Goal: Task Accomplishment & Management: Manage account settings

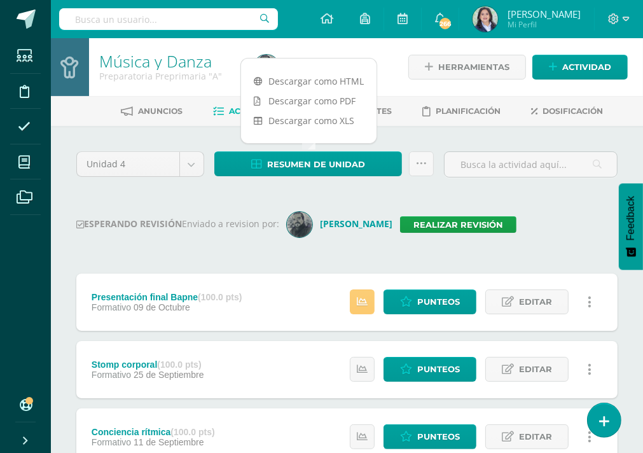
click at [410, 232] on div "ESPERANDO REVISIÓN Enviado a revision por: José Aguilar Realizar revisión" at bounding box center [346, 224] width 541 height 25
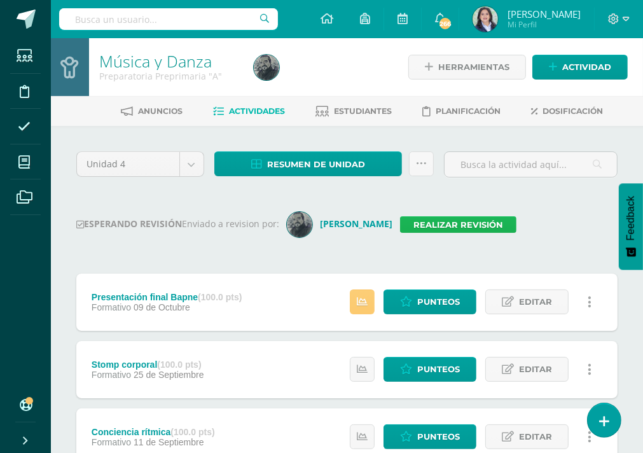
click at [410, 226] on link "Realizar revisión" at bounding box center [458, 224] width 116 height 17
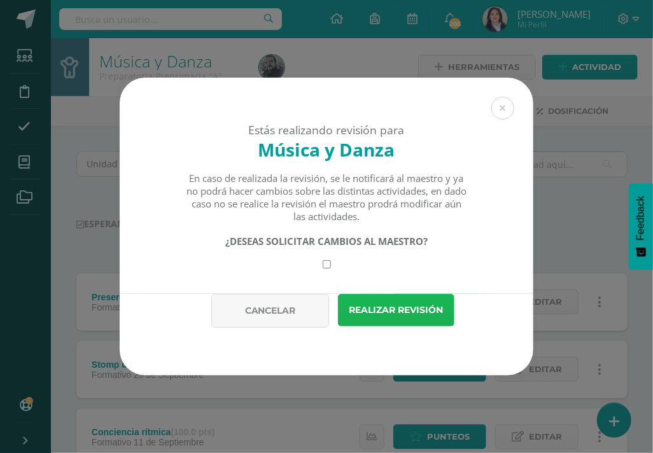
click at [416, 313] on button "Realizar revisión" at bounding box center [396, 310] width 116 height 32
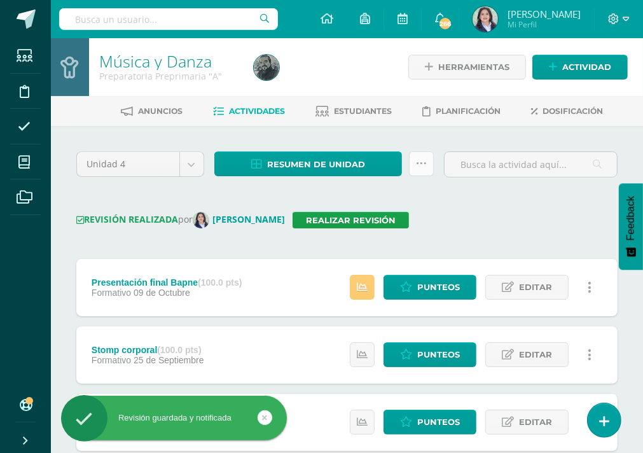
click at [422, 161] on icon at bounding box center [421, 163] width 11 height 11
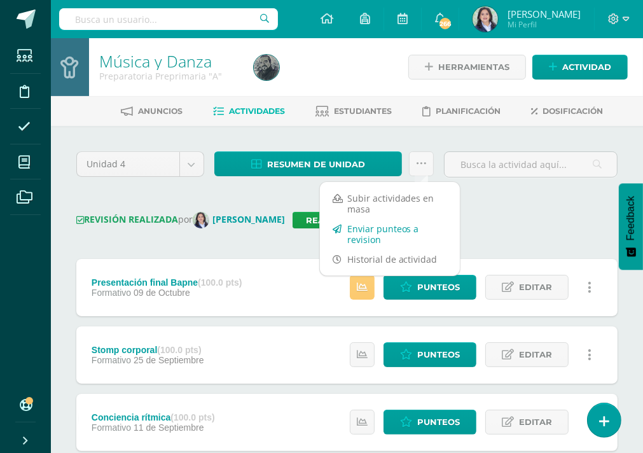
click at [412, 232] on link "Enviar punteos a revision" at bounding box center [390, 234] width 140 height 31
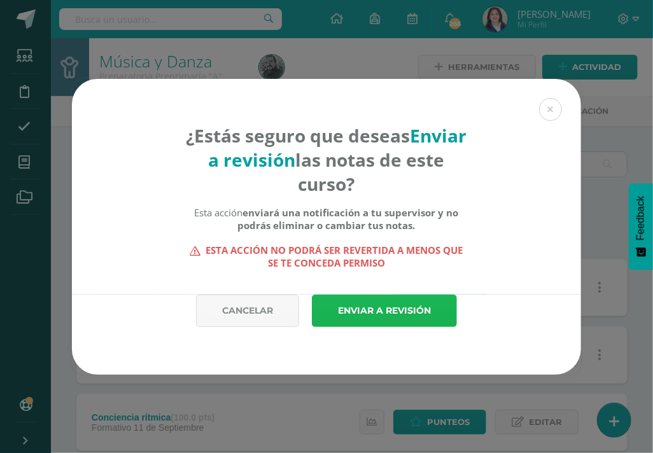
click at [414, 311] on link "Enviar a revisión" at bounding box center [384, 311] width 145 height 32
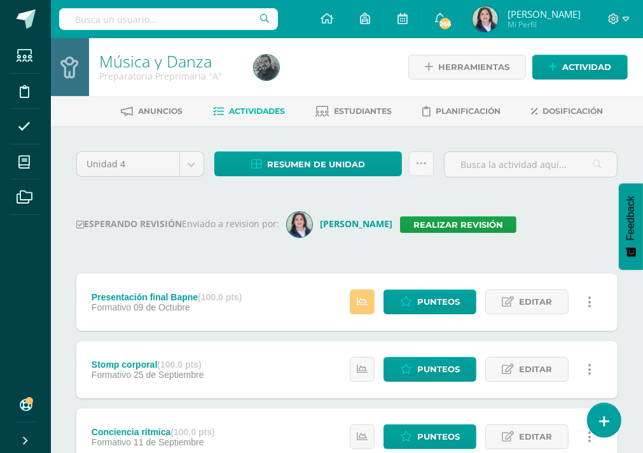
click at [155, 25] on input "text" at bounding box center [168, 19] width 219 height 22
type input "preparatoria"
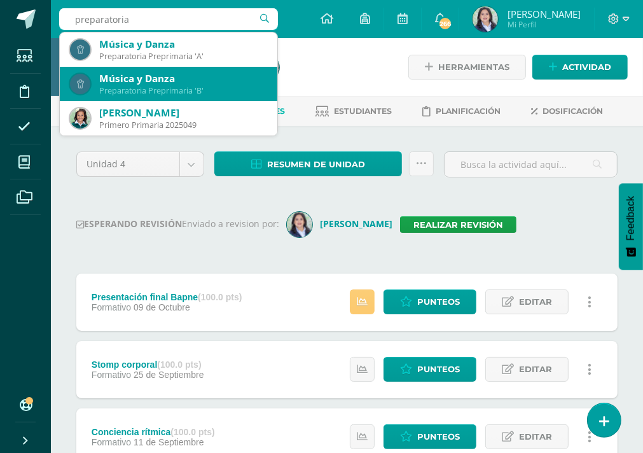
click at [204, 88] on div "Preparatoria Preprimaria 'B'" at bounding box center [183, 90] width 168 height 11
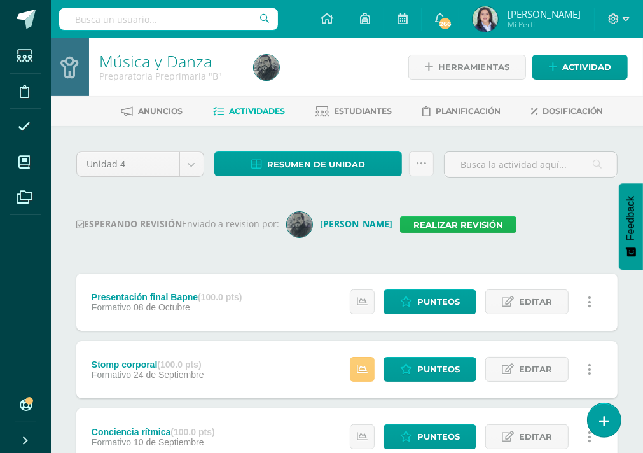
click at [452, 226] on link "Realizar revisión" at bounding box center [458, 224] width 116 height 17
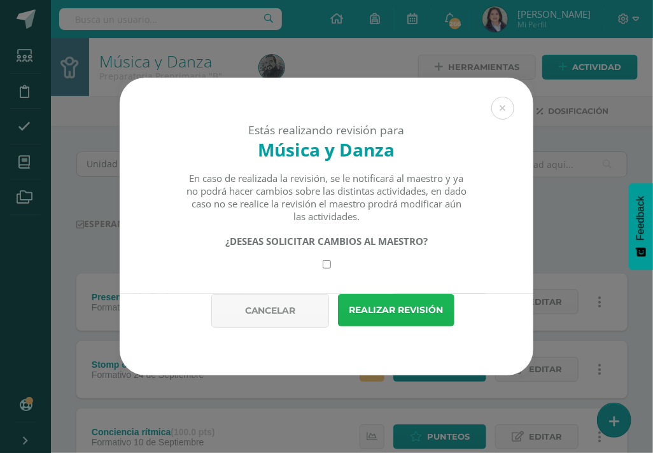
click at [420, 314] on button "Realizar revisión" at bounding box center [396, 310] width 116 height 32
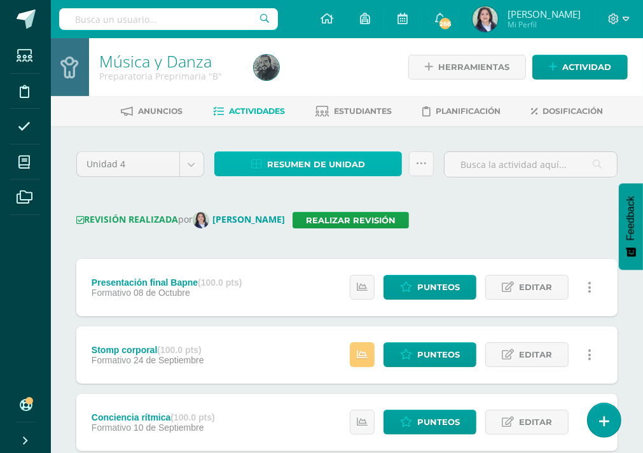
click at [316, 163] on span "Resumen de unidad" at bounding box center [316, 165] width 98 height 24
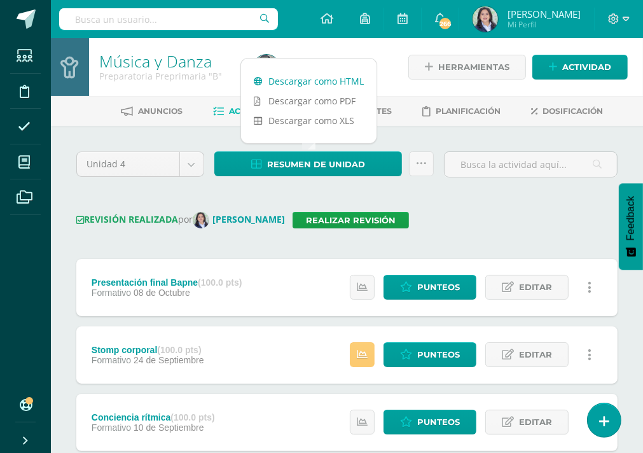
click at [332, 78] on link "Descargar como HTML" at bounding box center [309, 81] width 136 height 20
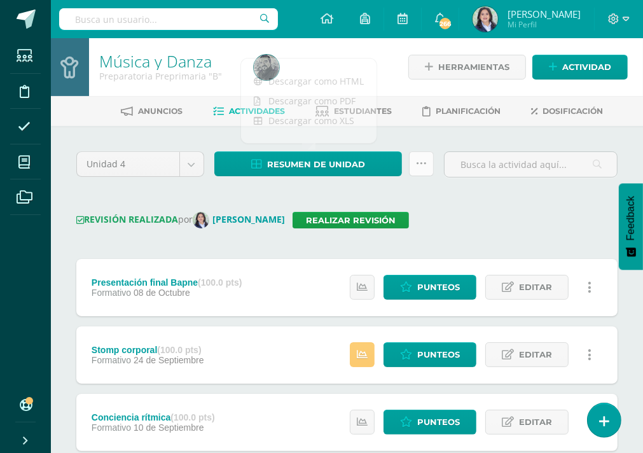
click at [423, 167] on icon at bounding box center [421, 163] width 11 height 11
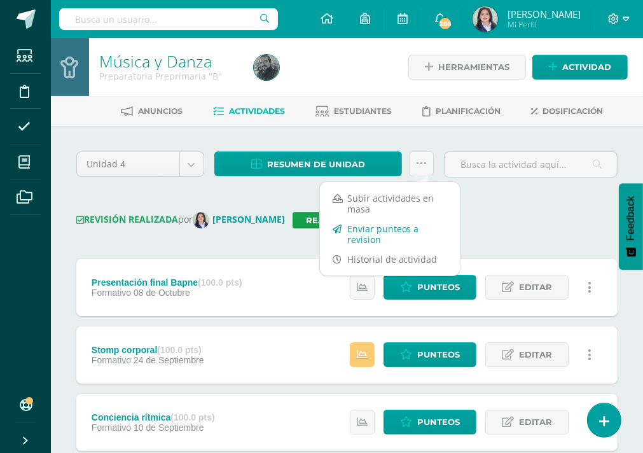
click at [368, 230] on link "Enviar punteos a revision" at bounding box center [390, 234] width 140 height 31
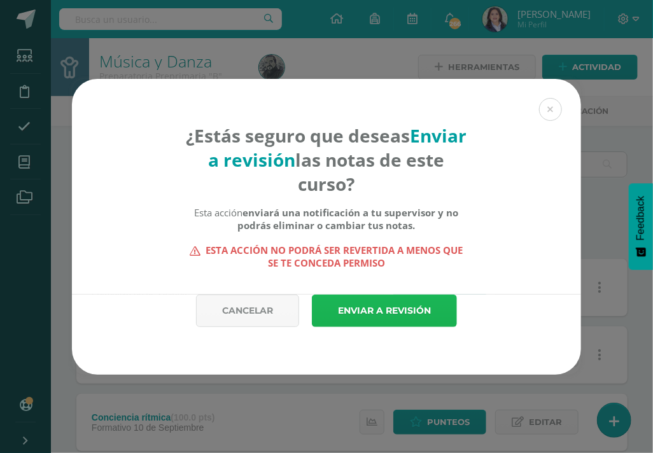
click at [354, 310] on link "Enviar a revisión" at bounding box center [384, 311] width 145 height 32
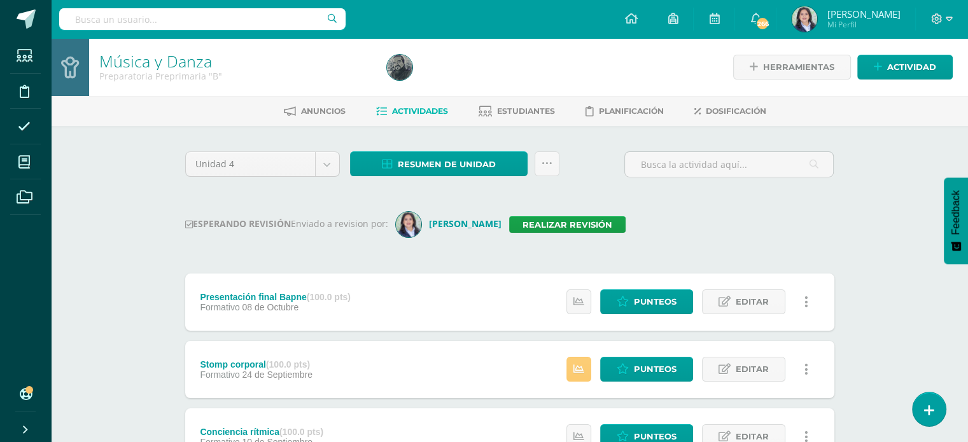
click at [203, 19] on input "text" at bounding box center [202, 19] width 286 height 22
type input "primero"
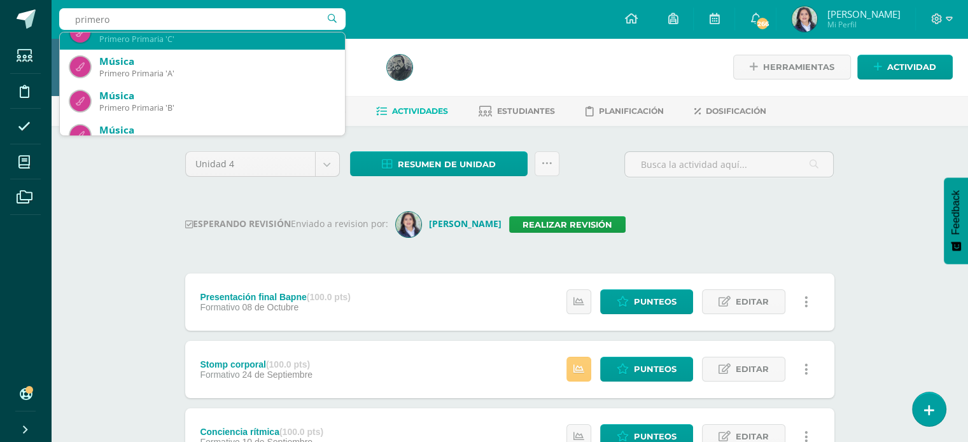
scroll to position [191, 0]
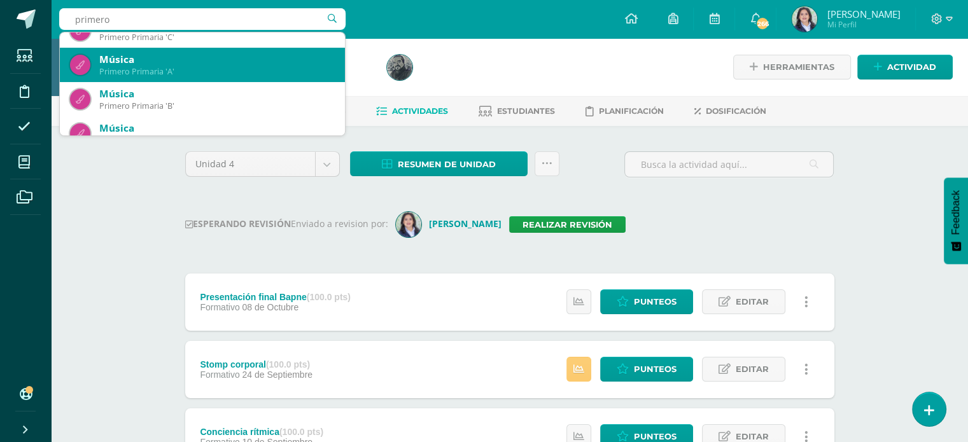
click at [130, 67] on div "Primero Primaria 'A'" at bounding box center [216, 71] width 235 height 11
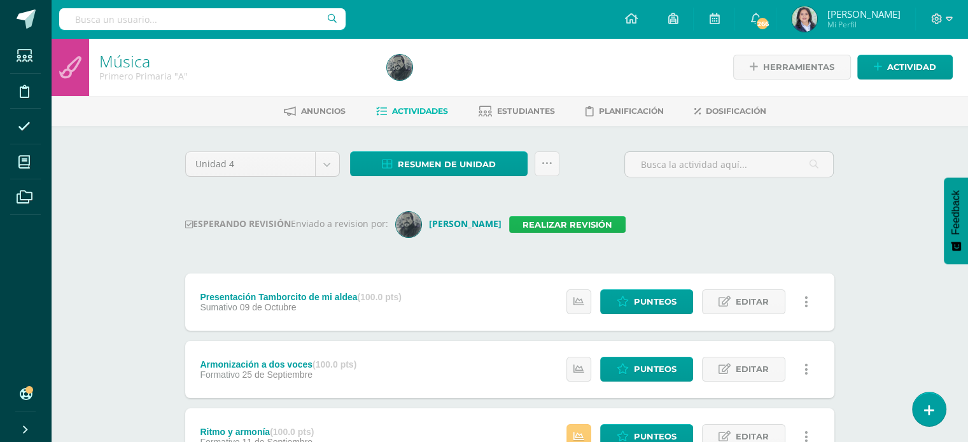
click at [549, 226] on link "Realizar revisión" at bounding box center [567, 224] width 116 height 17
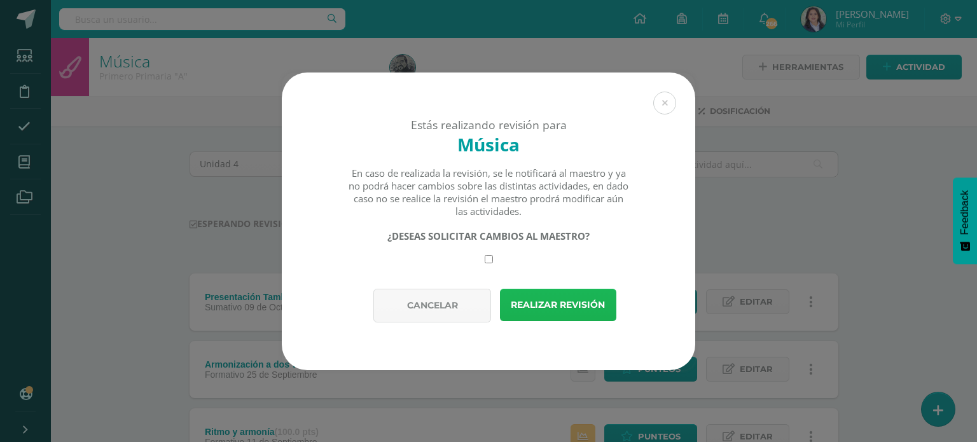
click at [553, 299] on button "Realizar revisión" at bounding box center [558, 305] width 116 height 32
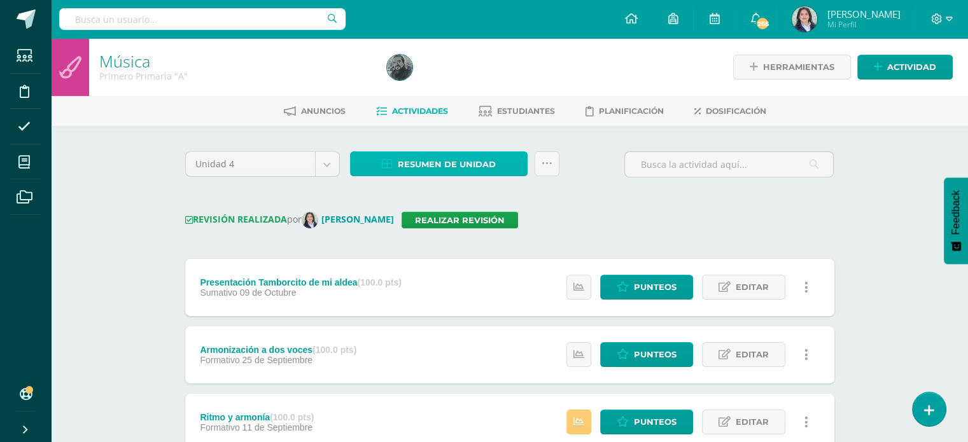
click at [438, 163] on span "Resumen de unidad" at bounding box center [447, 165] width 98 height 24
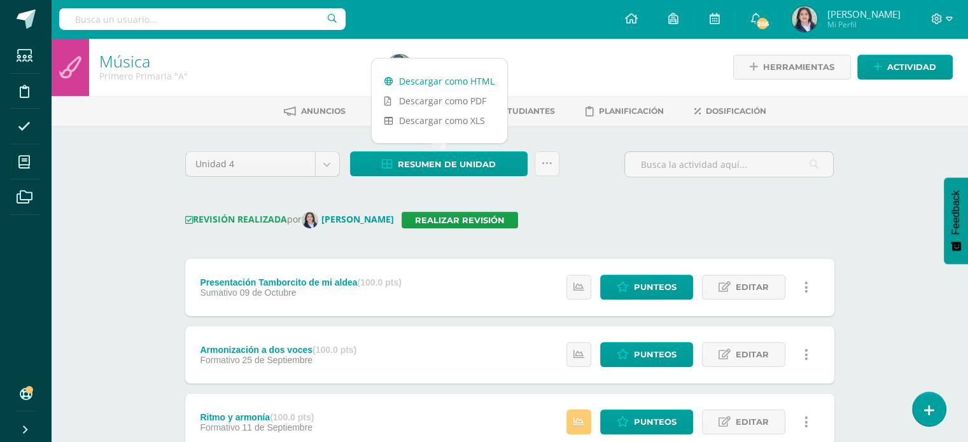
click at [440, 83] on link "Descargar como HTML" at bounding box center [440, 81] width 136 height 20
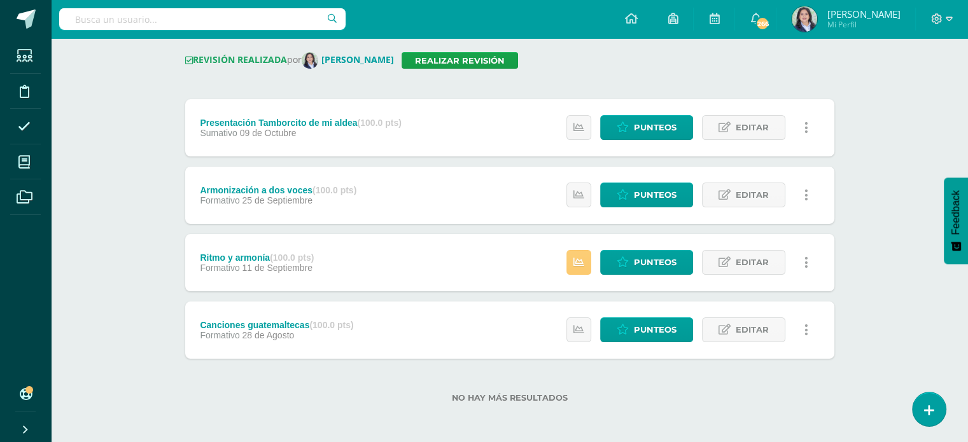
scroll to position [161, 0]
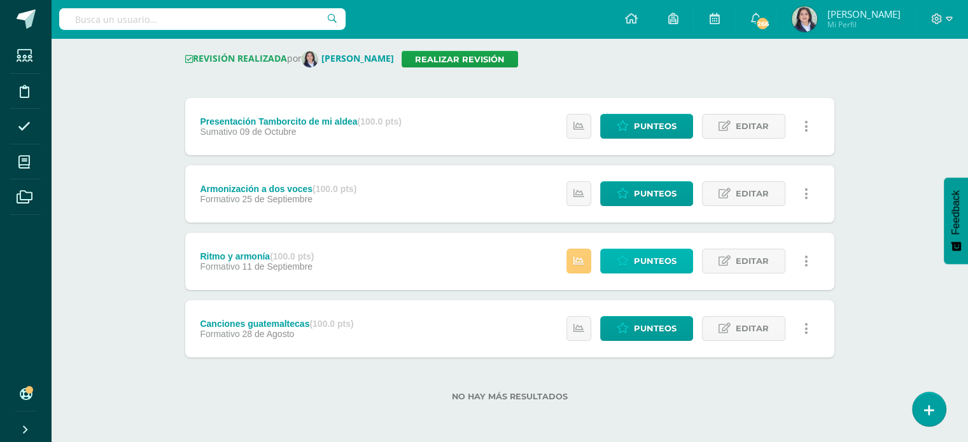
click at [651, 261] on span "Punteos" at bounding box center [655, 261] width 43 height 24
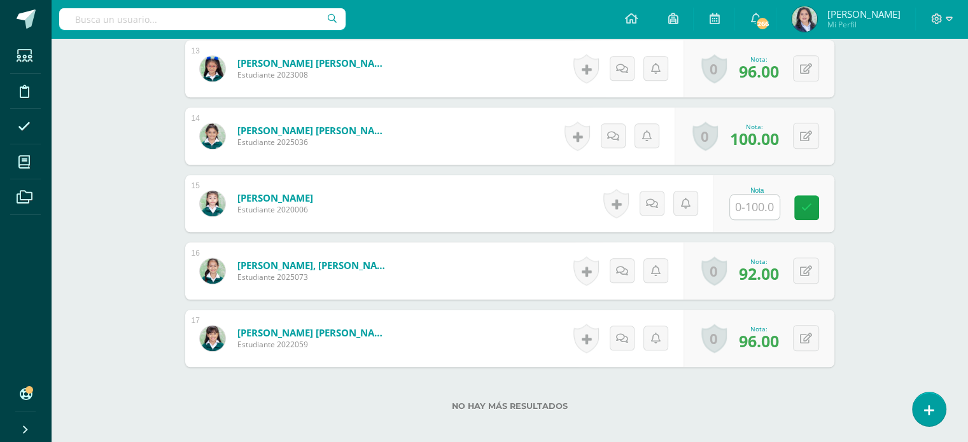
scroll to position [1209, 0]
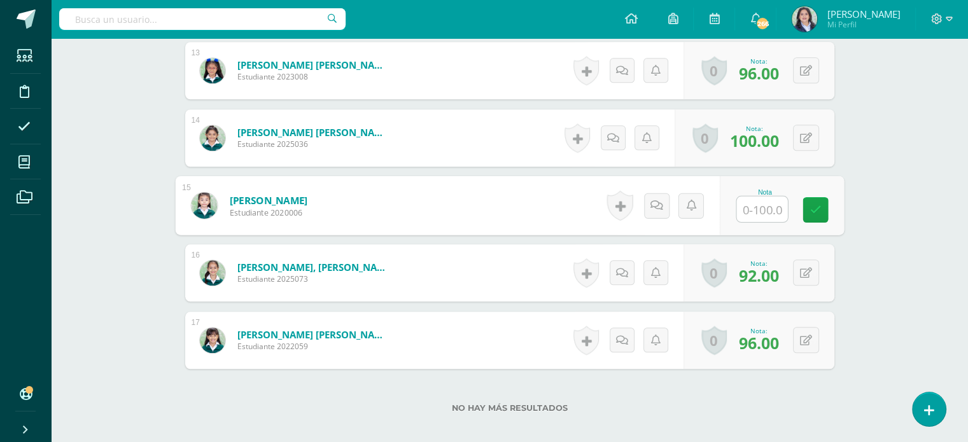
click at [758, 212] on input "text" at bounding box center [761, 209] width 51 height 25
type input "92"
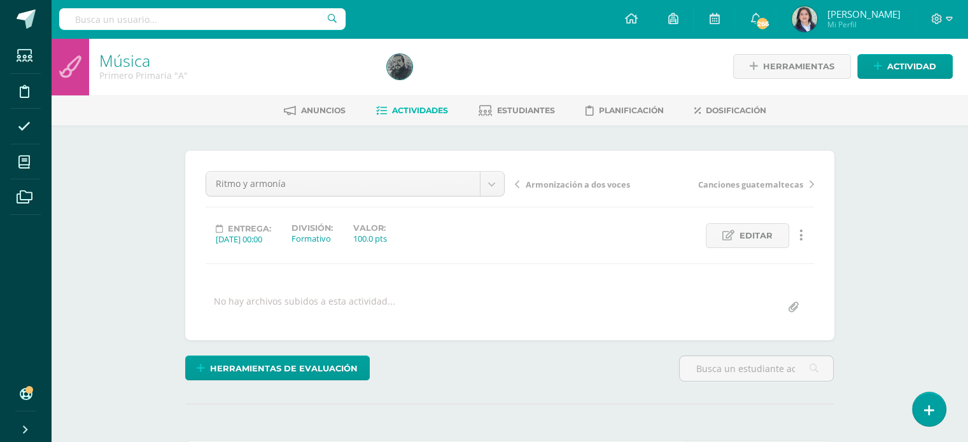
scroll to position [0, 0]
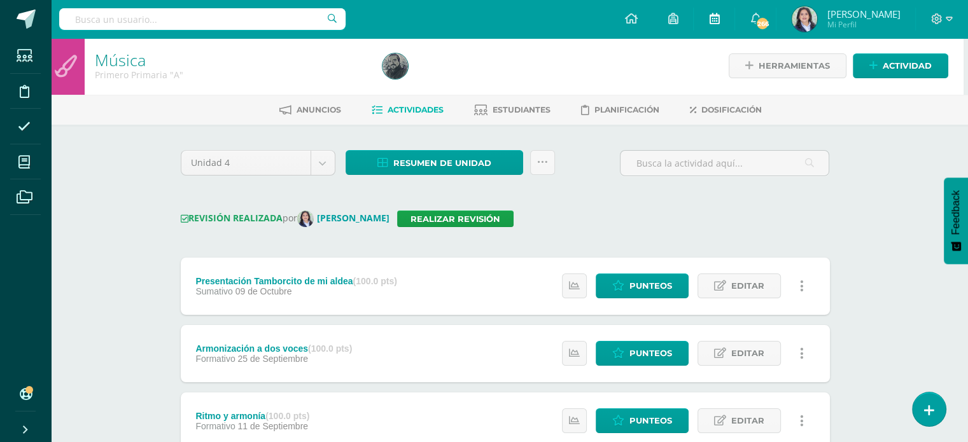
scroll to position [0, 4]
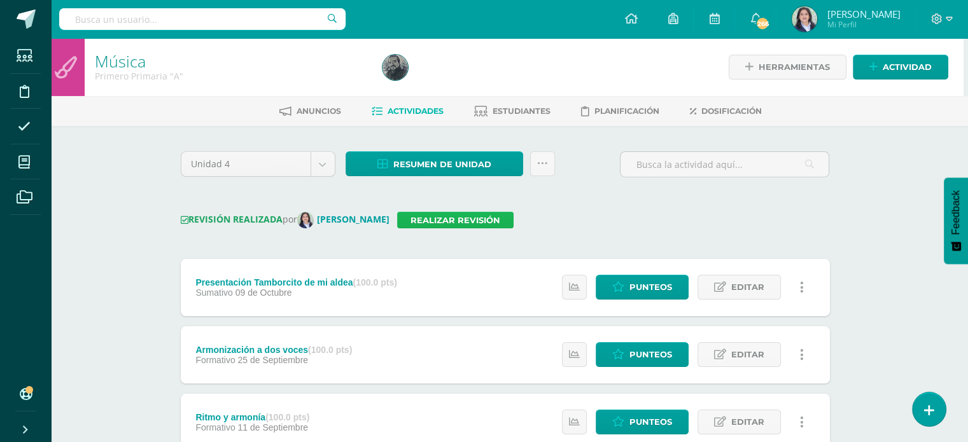
click at [475, 216] on link "Realizar revisión" at bounding box center [455, 220] width 116 height 17
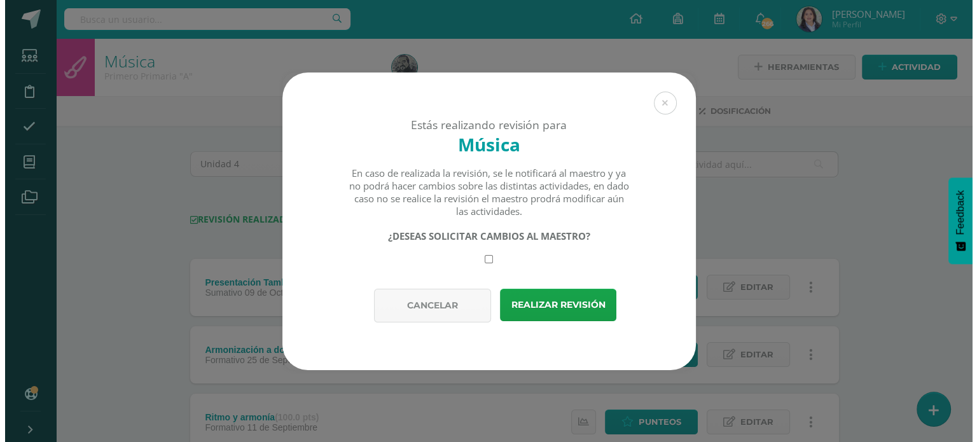
scroll to position [0, 0]
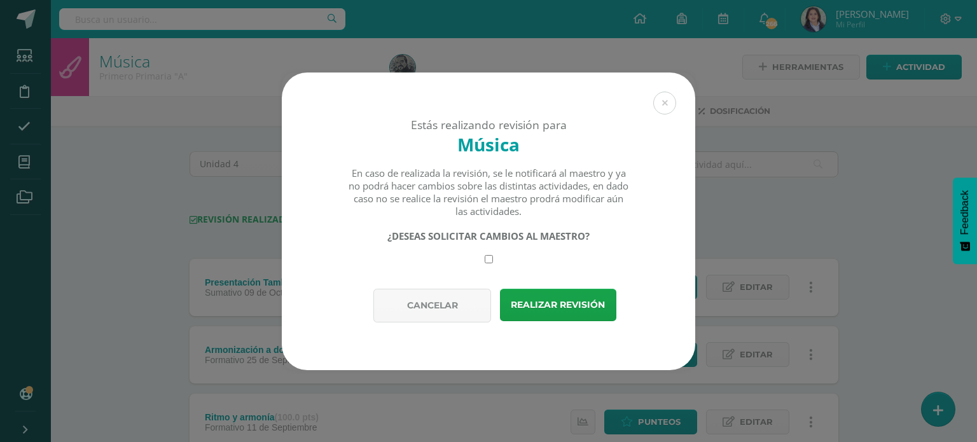
click at [486, 258] on input "checkbox" at bounding box center [489, 259] width 8 height 8
checkbox input "true"
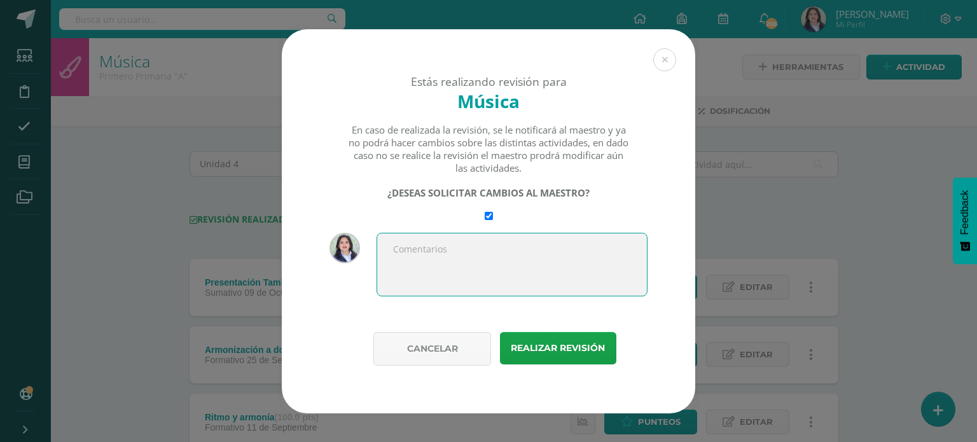
click at [483, 246] on textarea at bounding box center [512, 265] width 271 height 64
type textarea "Completar actividades de PMA"
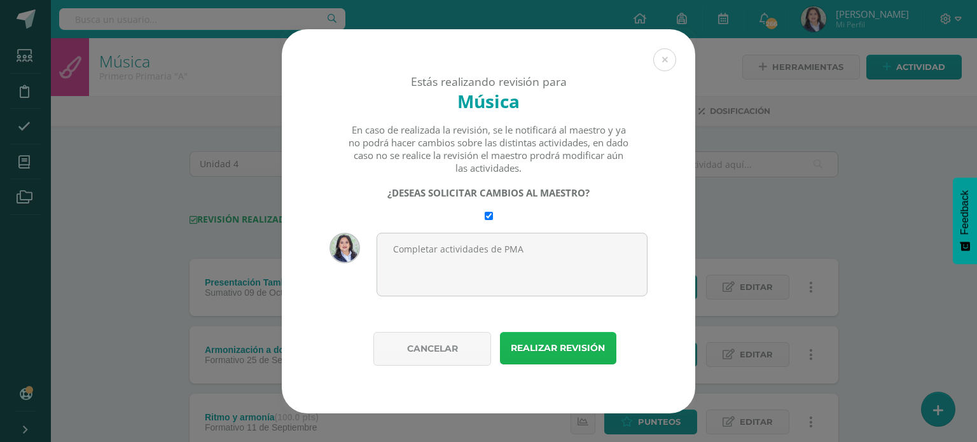
click at [550, 345] on button "Realizar revisión" at bounding box center [558, 348] width 116 height 32
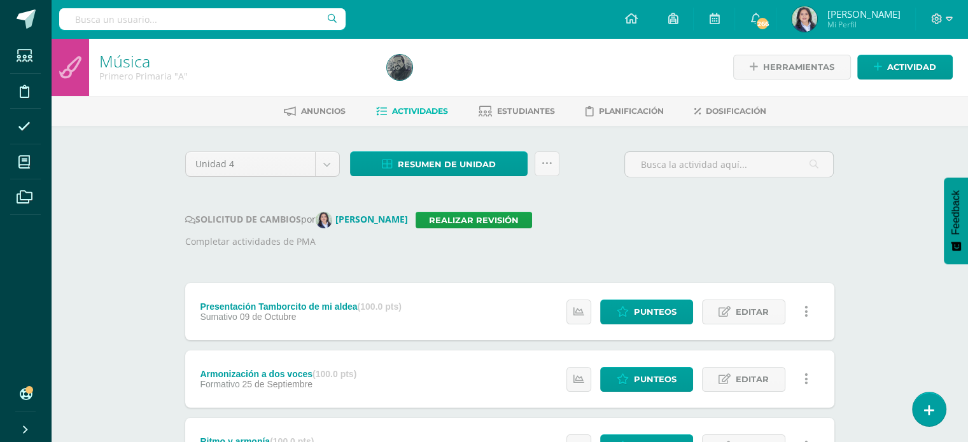
click at [176, 18] on input "text" at bounding box center [202, 19] width 286 height 22
type input "m"
type input "primero"
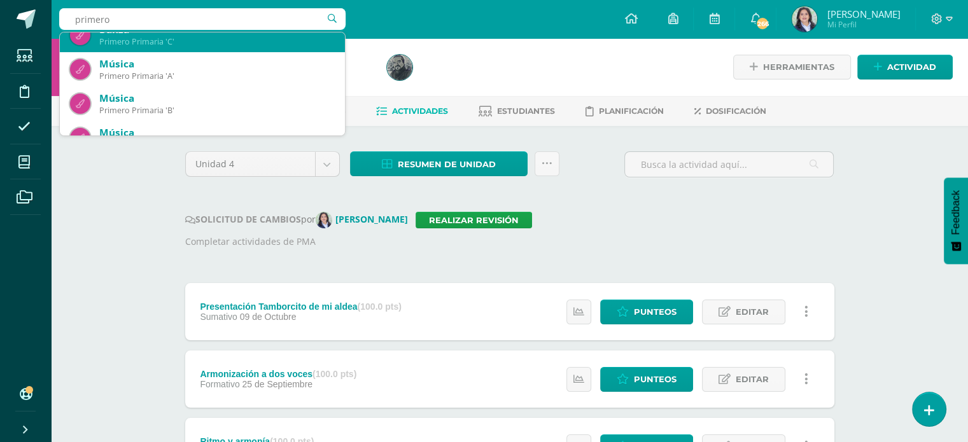
scroll to position [191, 0]
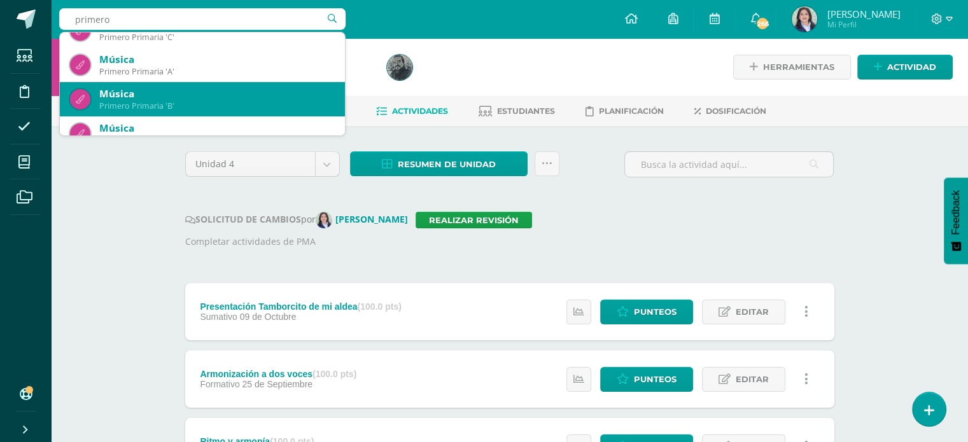
click at [238, 109] on div "Primero Primaria 'B'" at bounding box center [216, 106] width 235 height 11
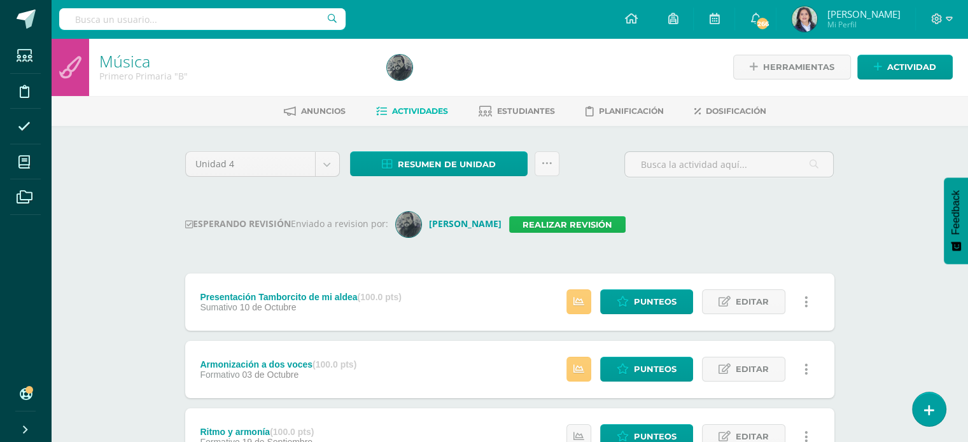
click at [531, 226] on link "Realizar revisión" at bounding box center [567, 224] width 116 height 17
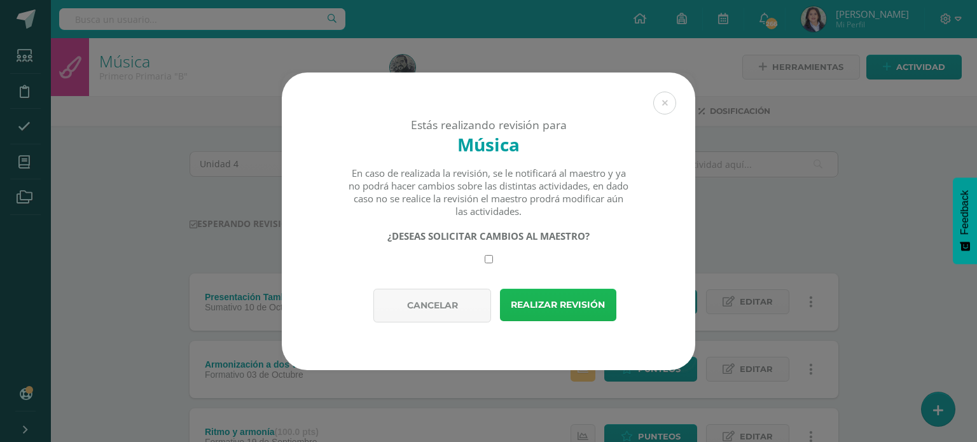
click at [567, 302] on button "Realizar revisión" at bounding box center [558, 305] width 116 height 32
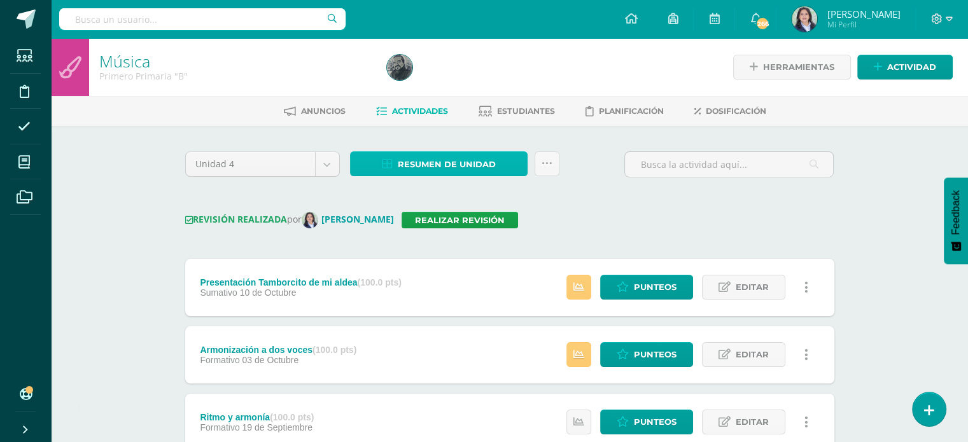
click at [453, 157] on span "Resumen de unidad" at bounding box center [447, 165] width 98 height 24
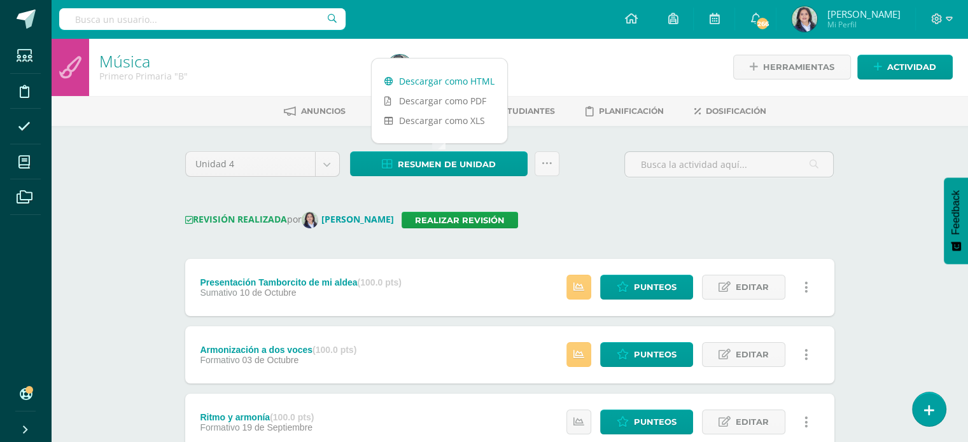
click at [463, 78] on link "Descargar como HTML" at bounding box center [440, 81] width 136 height 20
